Goal: Navigation & Orientation: Find specific page/section

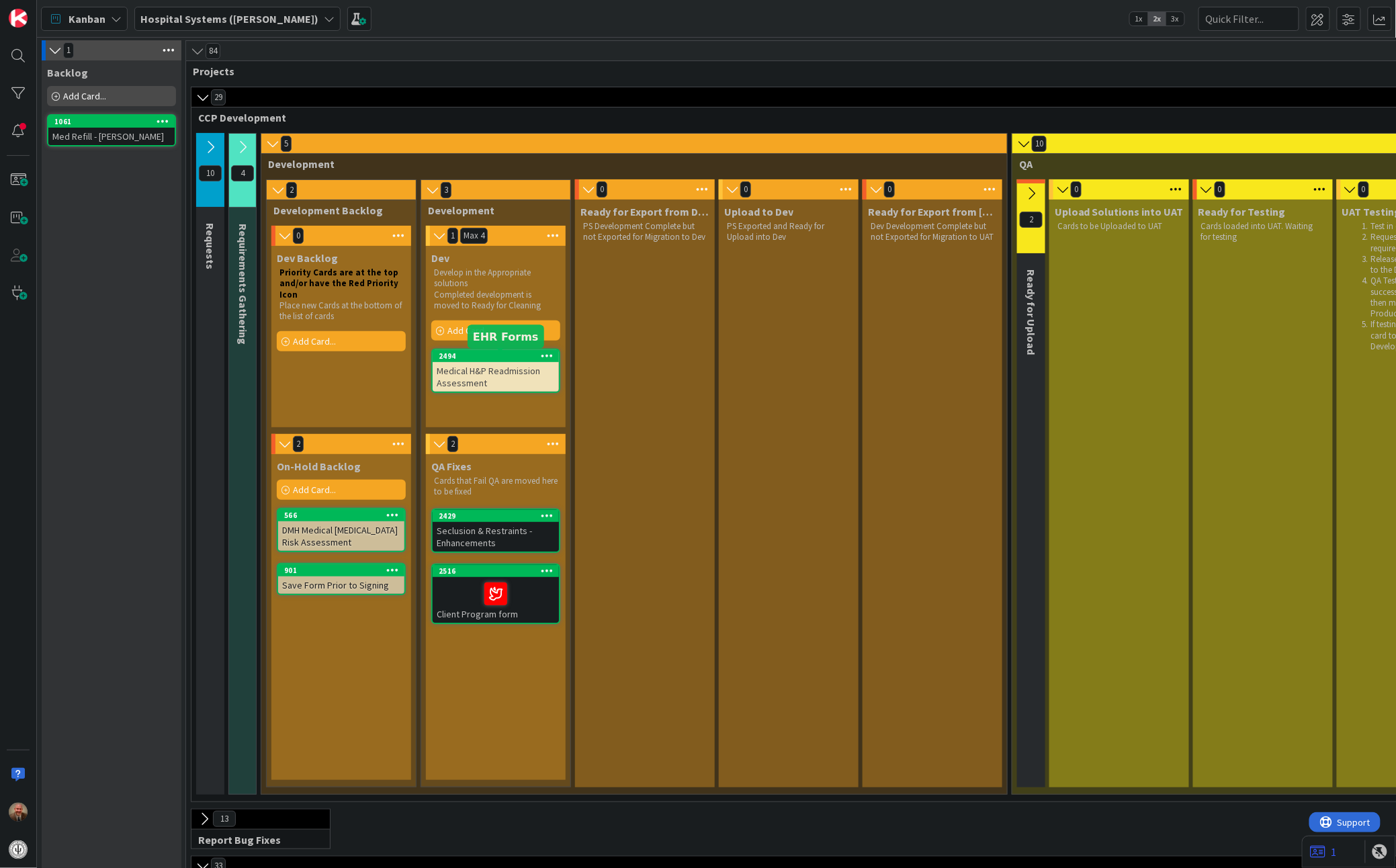
click at [507, 358] on div "2494" at bounding box center [498, 356] width 120 height 10
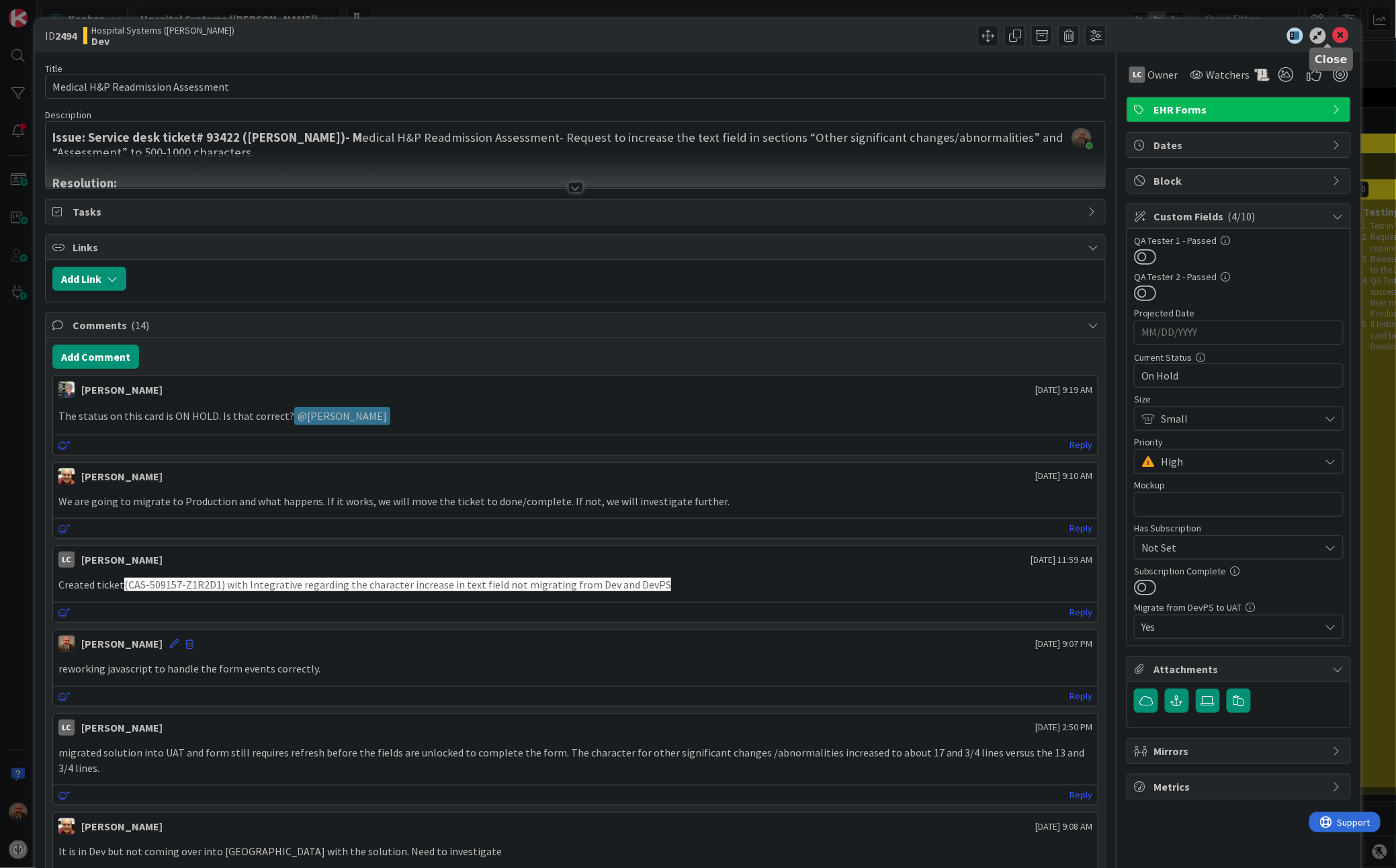
click at [1333, 36] on icon at bounding box center [1340, 35] width 16 height 16
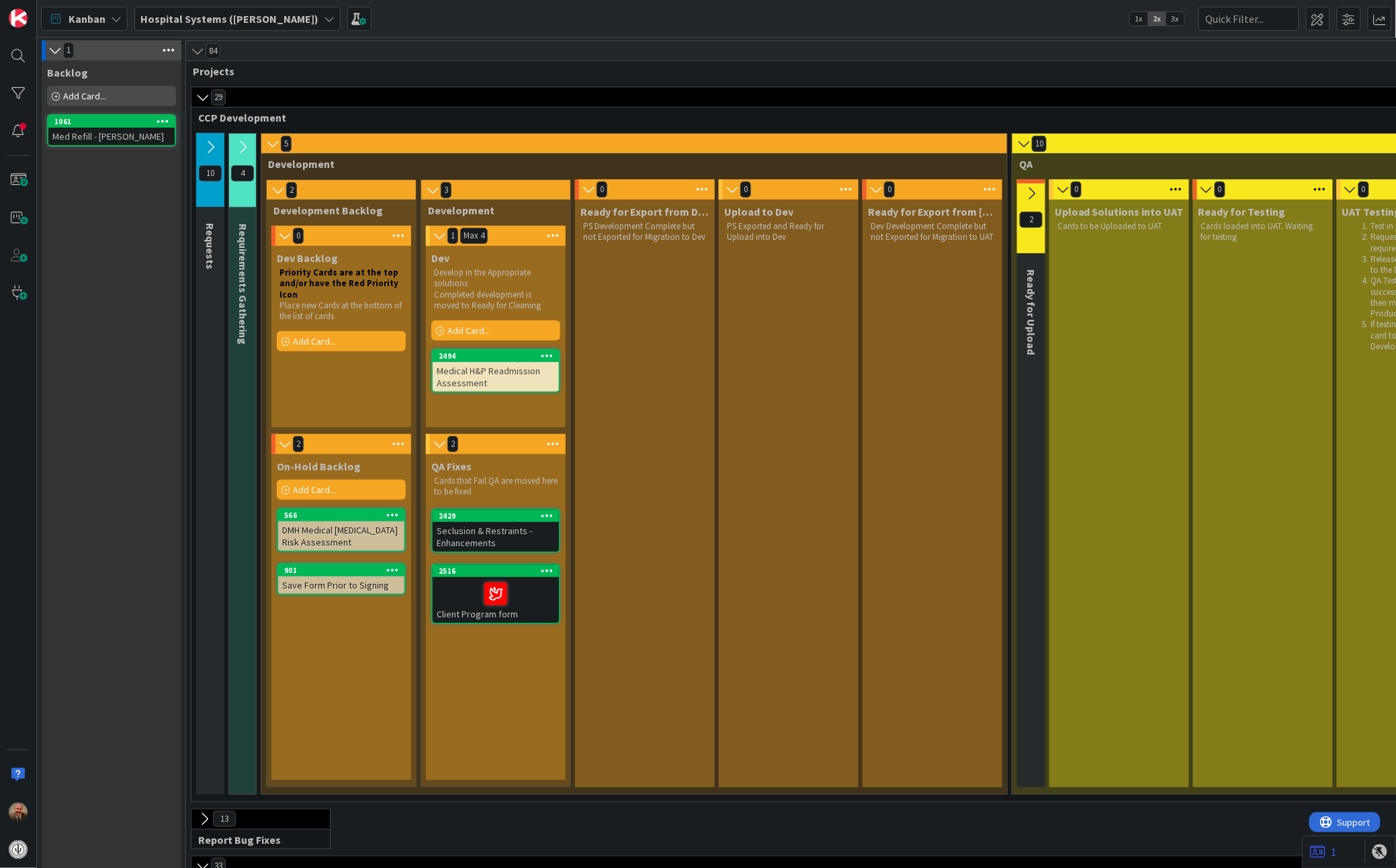
click at [492, 522] on div "Seclusion & Restraints - Enhancements" at bounding box center [496, 536] width 126 height 30
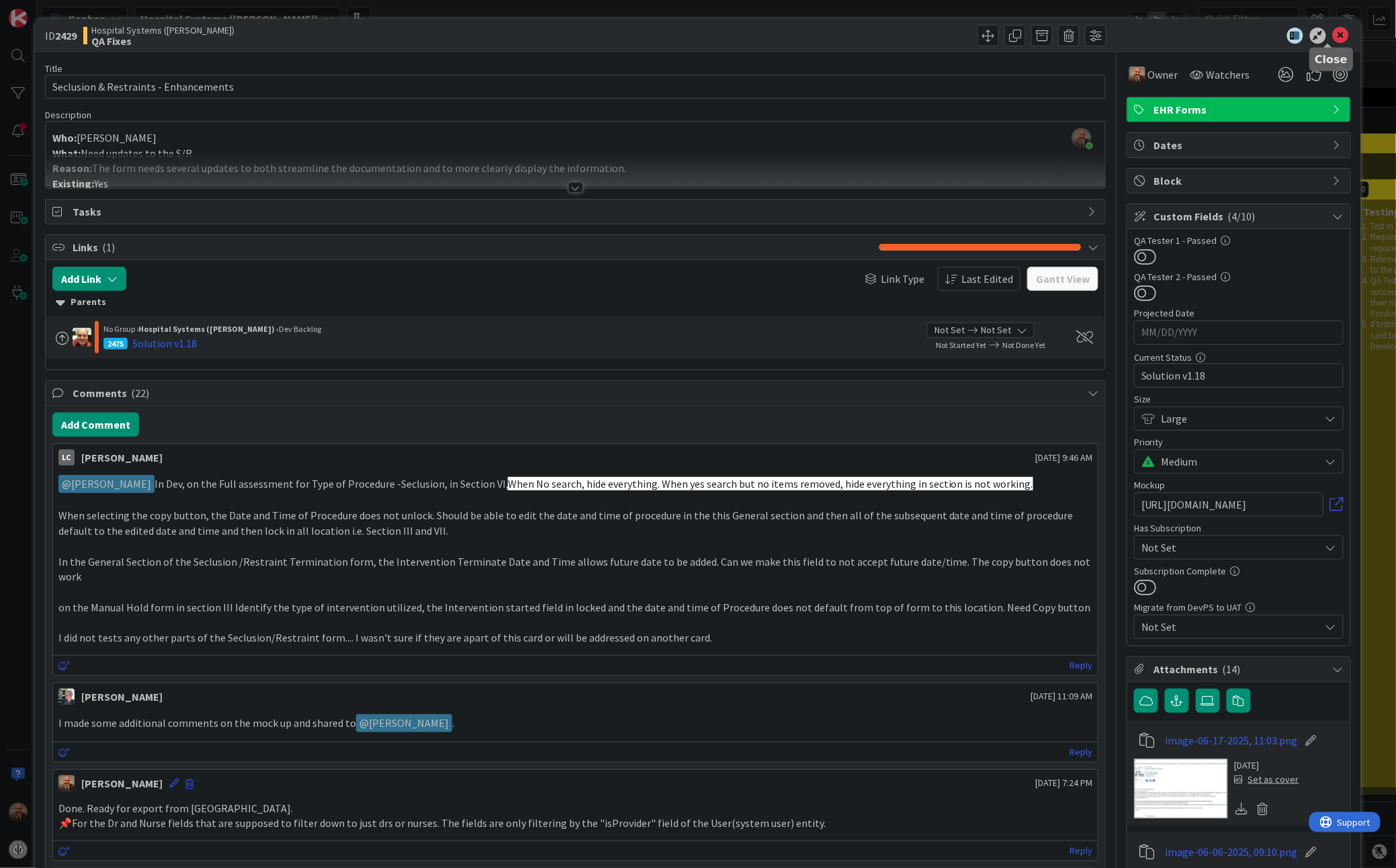
drag, startPoint x: 165, startPoint y: 91, endPoint x: 1331, endPoint y: 33, distance: 1167.4
click at [1333, 33] on icon at bounding box center [1340, 35] width 16 height 16
